Goal: Transaction & Acquisition: Purchase product/service

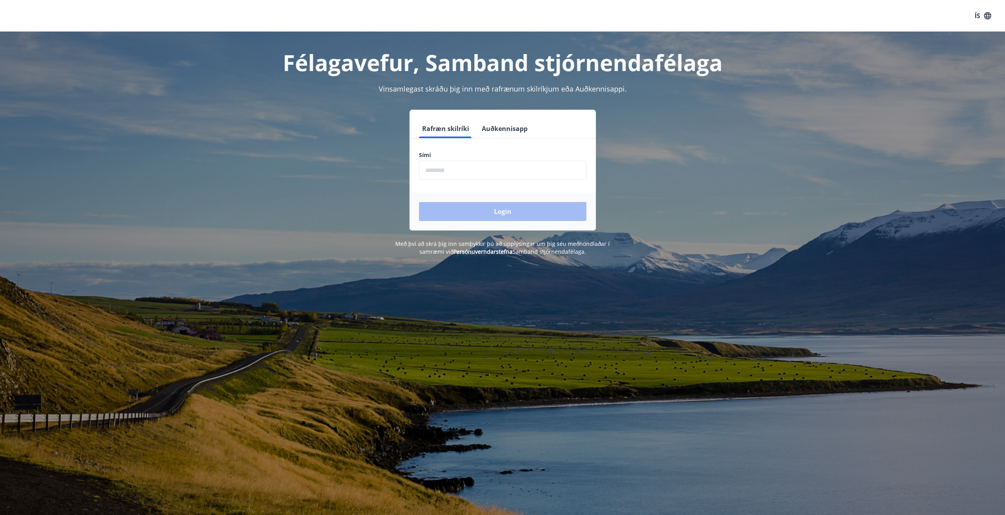
click at [455, 179] on input "phone" at bounding box center [502, 170] width 167 height 19
type input "********"
click at [484, 212] on button "Login" at bounding box center [502, 211] width 167 height 19
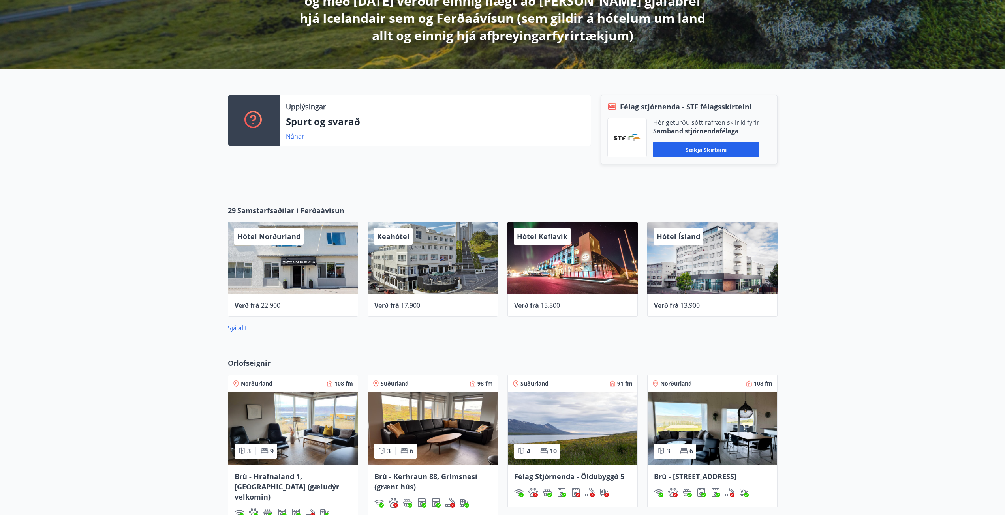
scroll to position [278, 0]
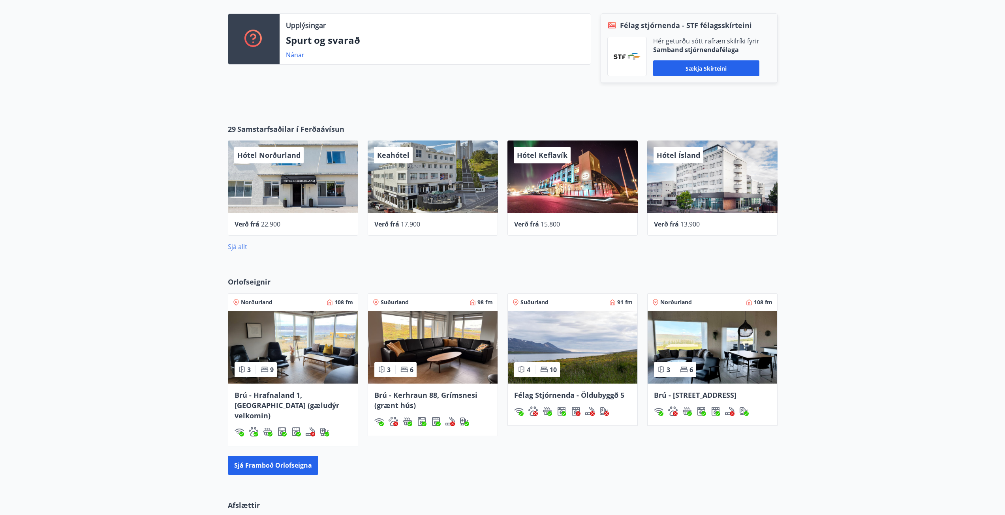
click at [238, 246] on link "Sjá allt" at bounding box center [237, 246] width 19 height 9
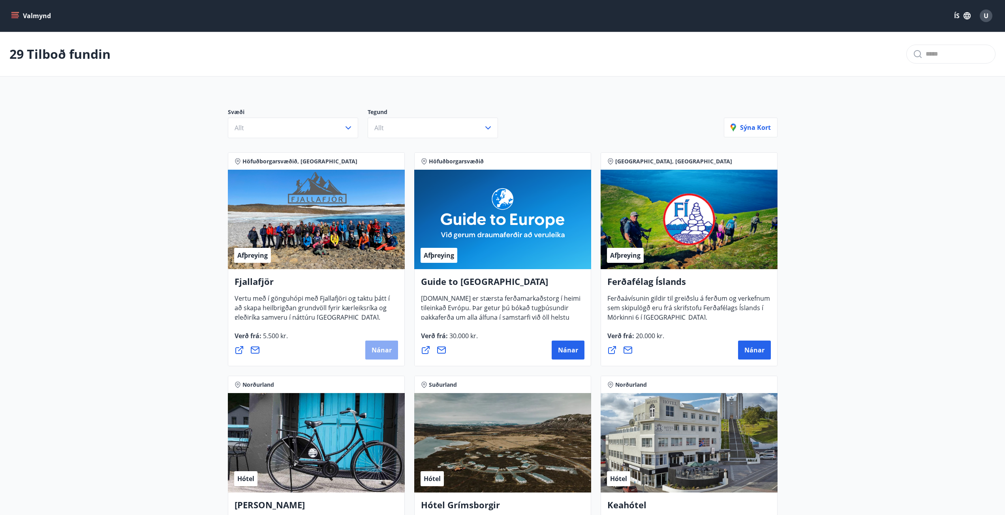
click at [384, 353] on span "Nánar" at bounding box center [381, 350] width 20 height 9
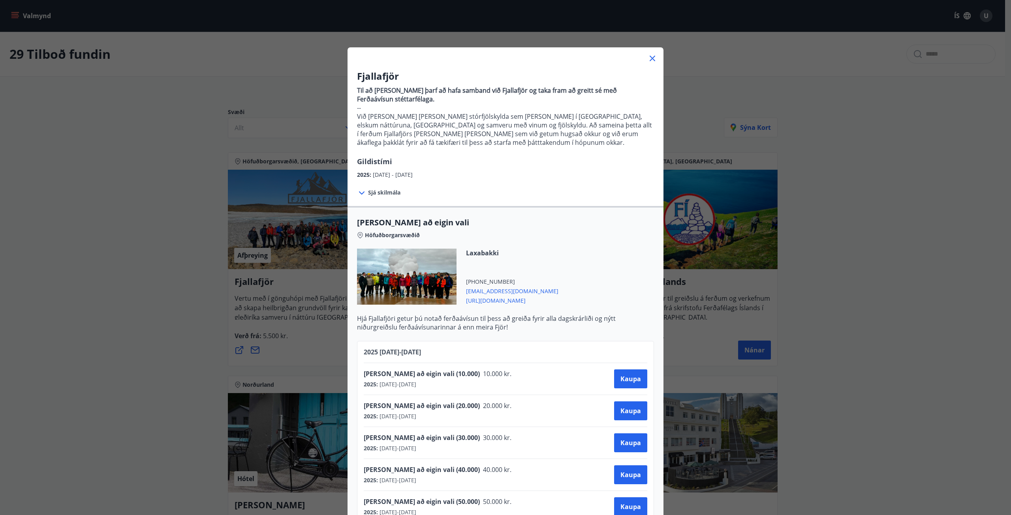
click at [890, 170] on div "Fjallafjör Til að [PERSON_NAME] þarf að hafa samband við Fjallafjör og taka fra…" at bounding box center [505, 257] width 1011 height 515
click at [863, 198] on div "Fjallafjör Til að [PERSON_NAME] þarf að hafa samband við Fjallafjör og taka fra…" at bounding box center [505, 257] width 1011 height 515
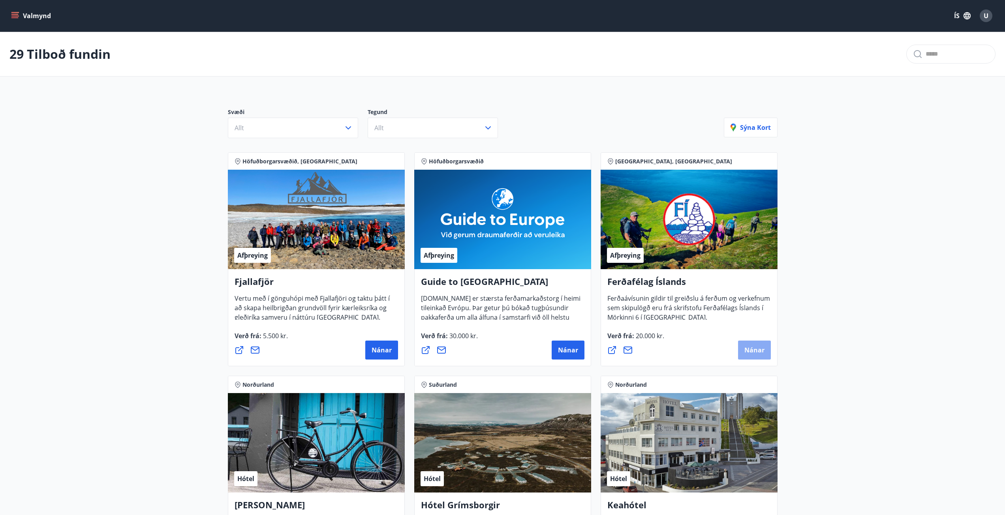
click at [761, 351] on span "Nánar" at bounding box center [754, 350] width 20 height 9
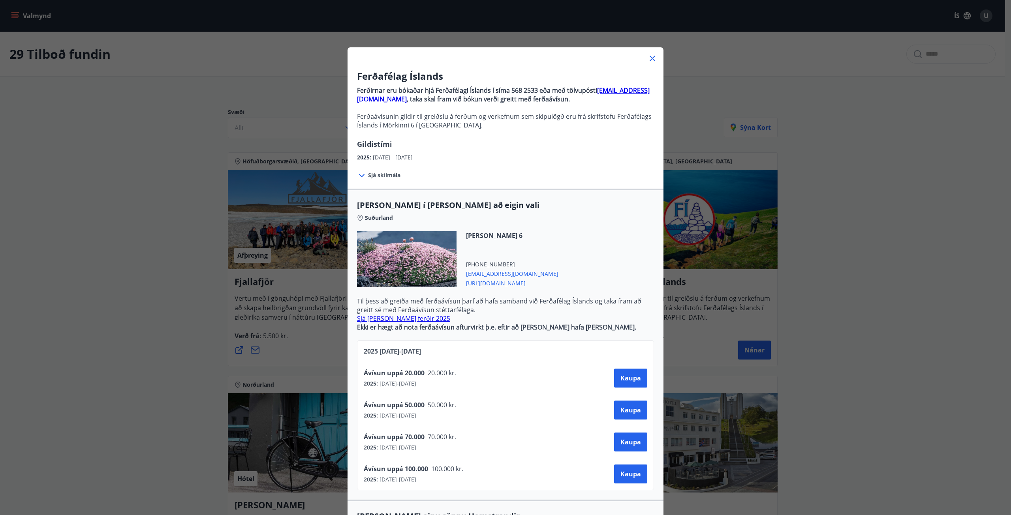
click at [649, 59] on icon at bounding box center [652, 59] width 6 height 6
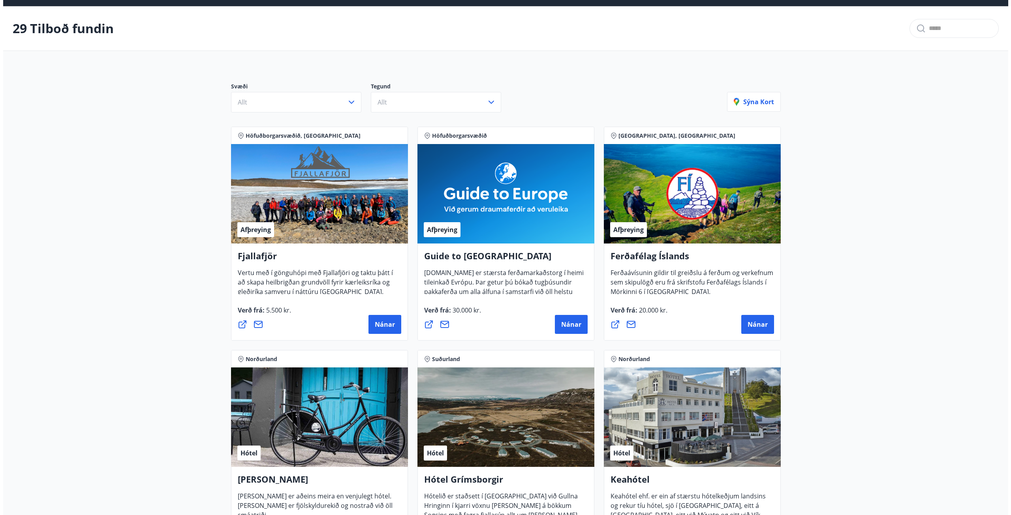
scroll to position [39, 0]
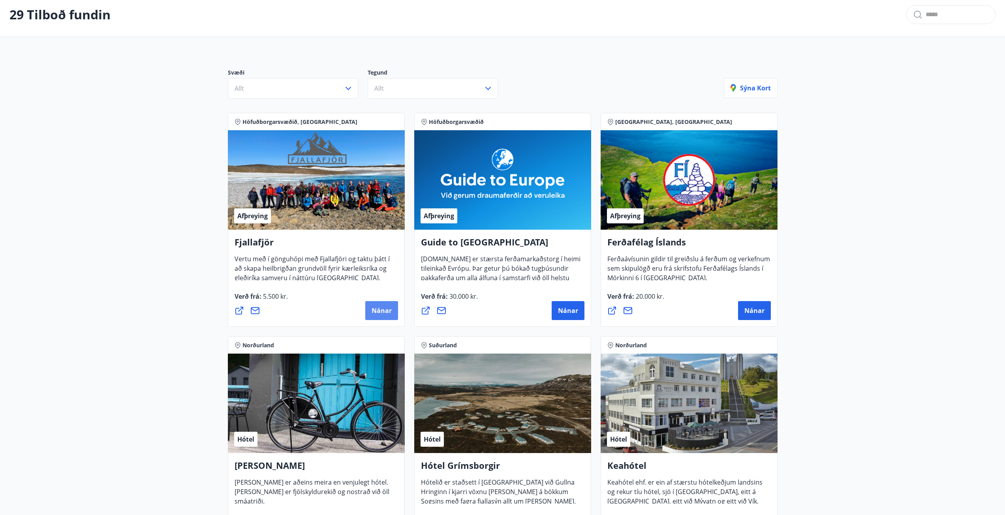
click at [378, 316] on button "Nánar" at bounding box center [381, 310] width 33 height 19
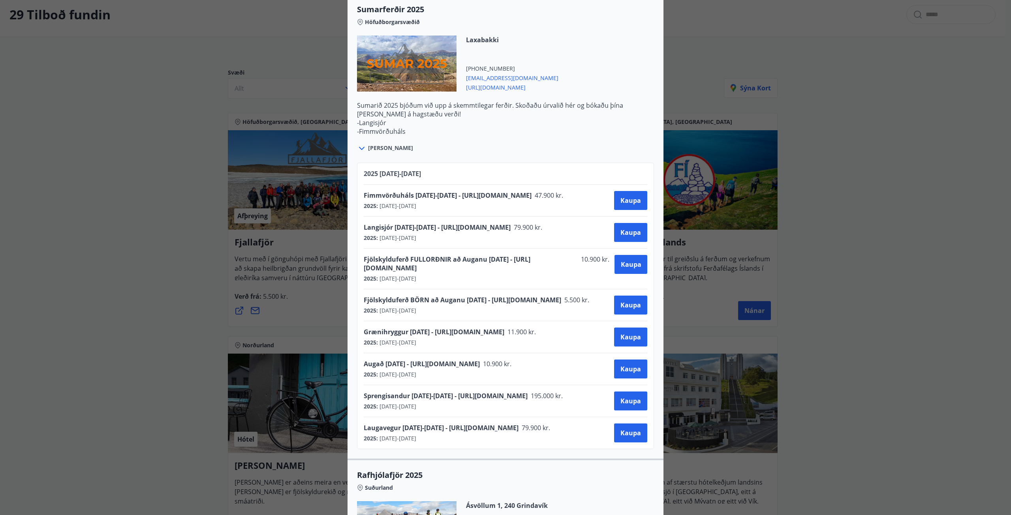
scroll to position [987, 0]
click at [631, 202] on span "Kaupa" at bounding box center [630, 199] width 21 height 9
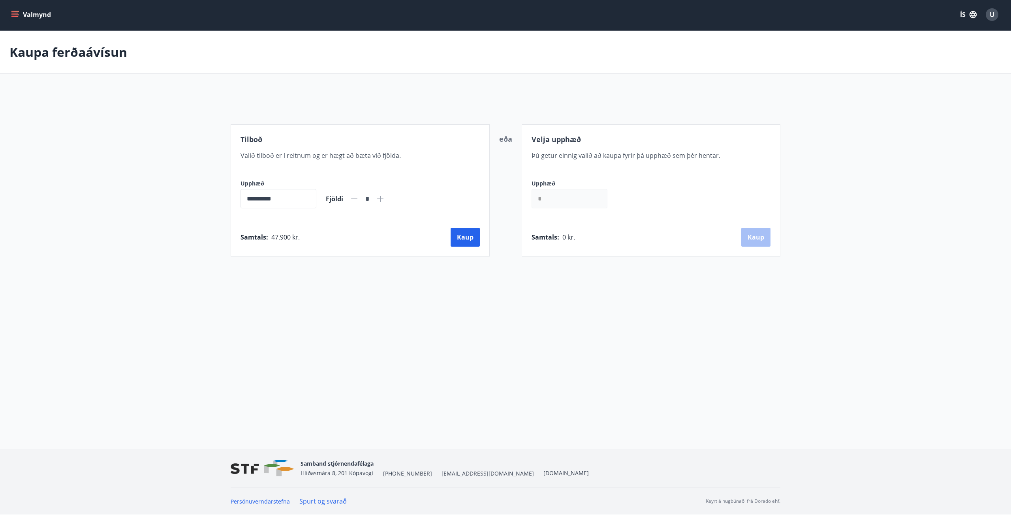
scroll to position [1, 0]
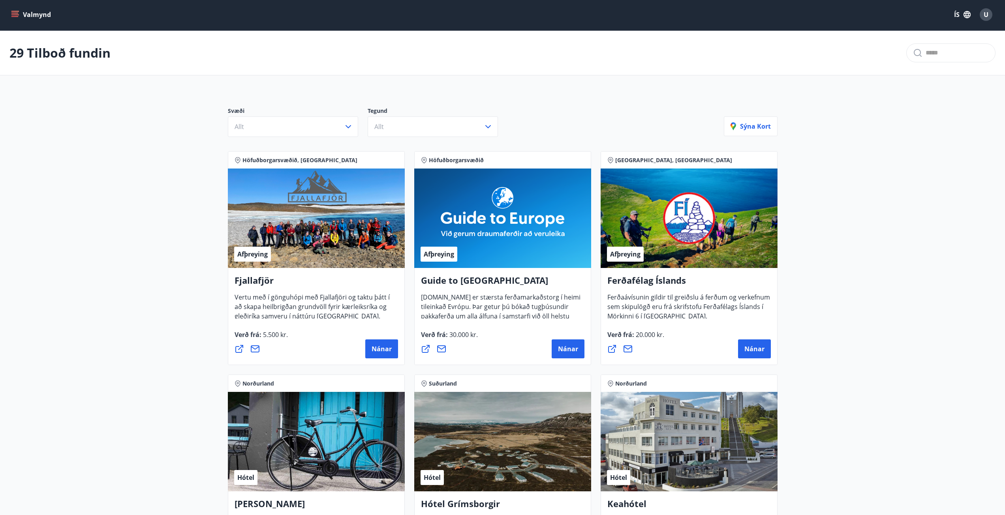
click at [261, 281] on h4 "Fjallafjör" at bounding box center [315, 283] width 163 height 18
click at [376, 348] on span "Nánar" at bounding box center [381, 349] width 20 height 9
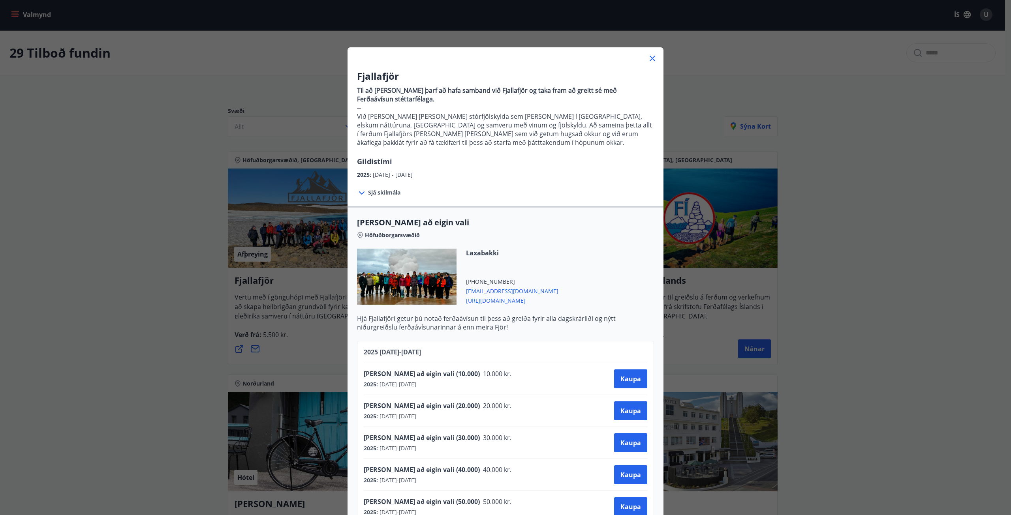
click at [498, 300] on span "[URL][DOMAIN_NAME]" at bounding box center [512, 299] width 92 height 9
